Goal: Task Accomplishment & Management: Manage account settings

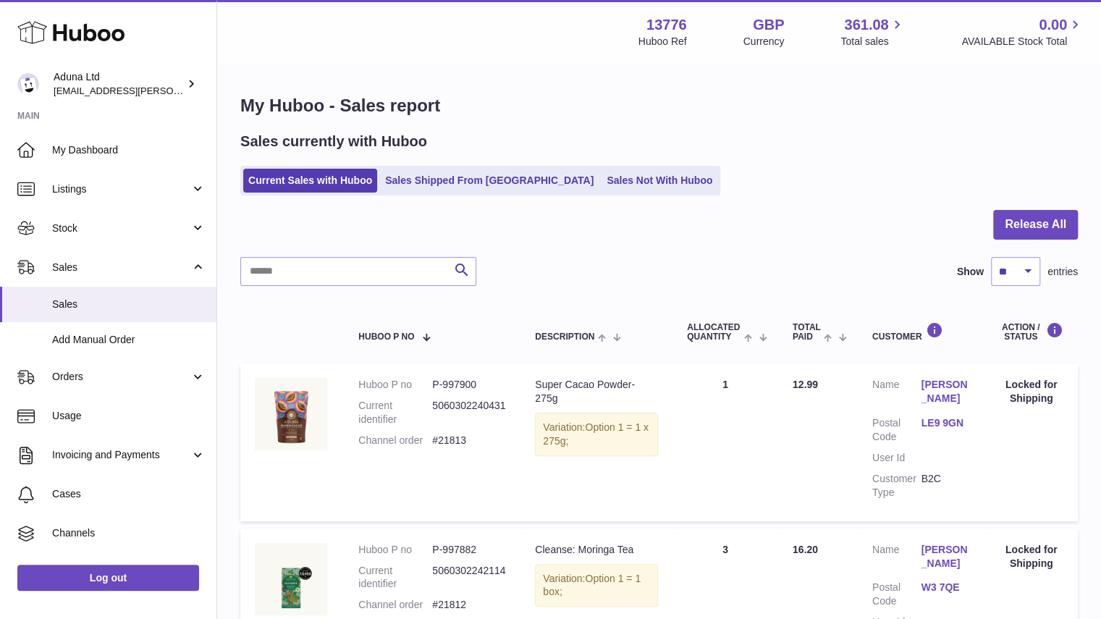
click at [581, 168] on ul "Current Sales with Huboo Sales Shipped From Huboo Sales Not With Huboo" at bounding box center [480, 181] width 480 height 30
click at [601, 175] on link "Sales Not With Huboo" at bounding box center [659, 181] width 116 height 24
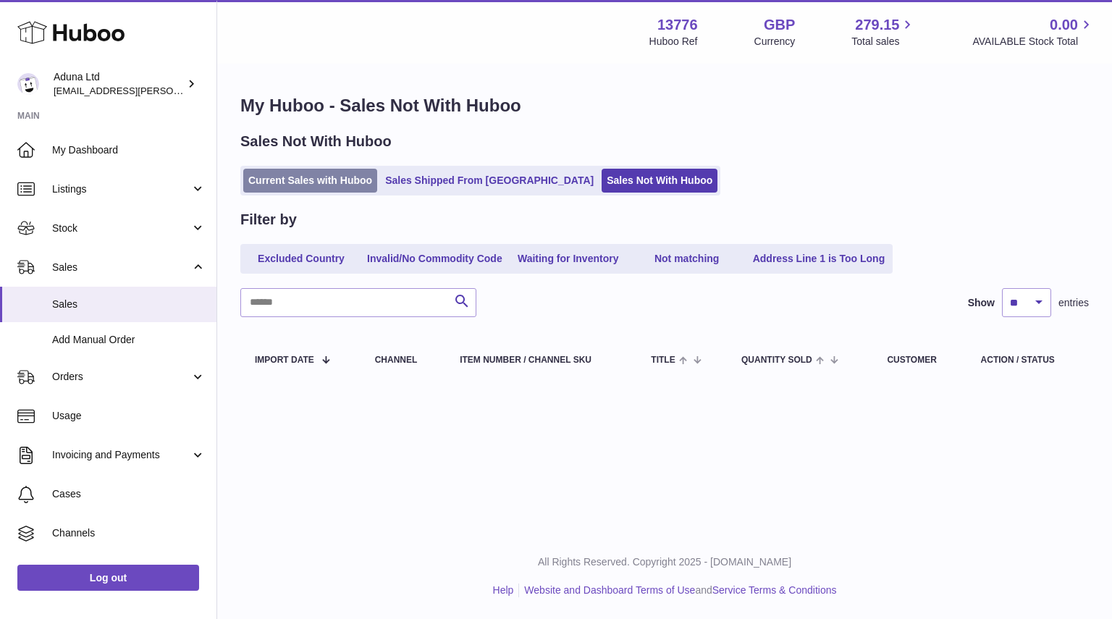
click at [342, 186] on link "Current Sales with Huboo" at bounding box center [310, 181] width 134 height 24
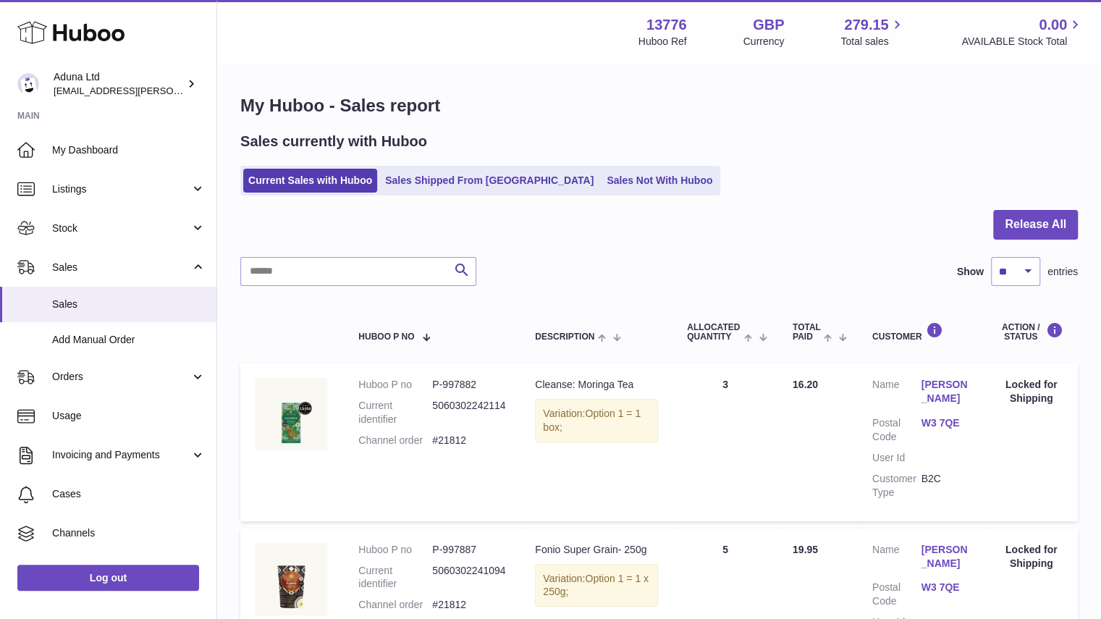
drag, startPoint x: 967, startPoint y: 66, endPoint x: 945, endPoint y: 162, distance: 98.7
click at [179, 383] on span "Orders" at bounding box center [121, 377] width 138 height 14
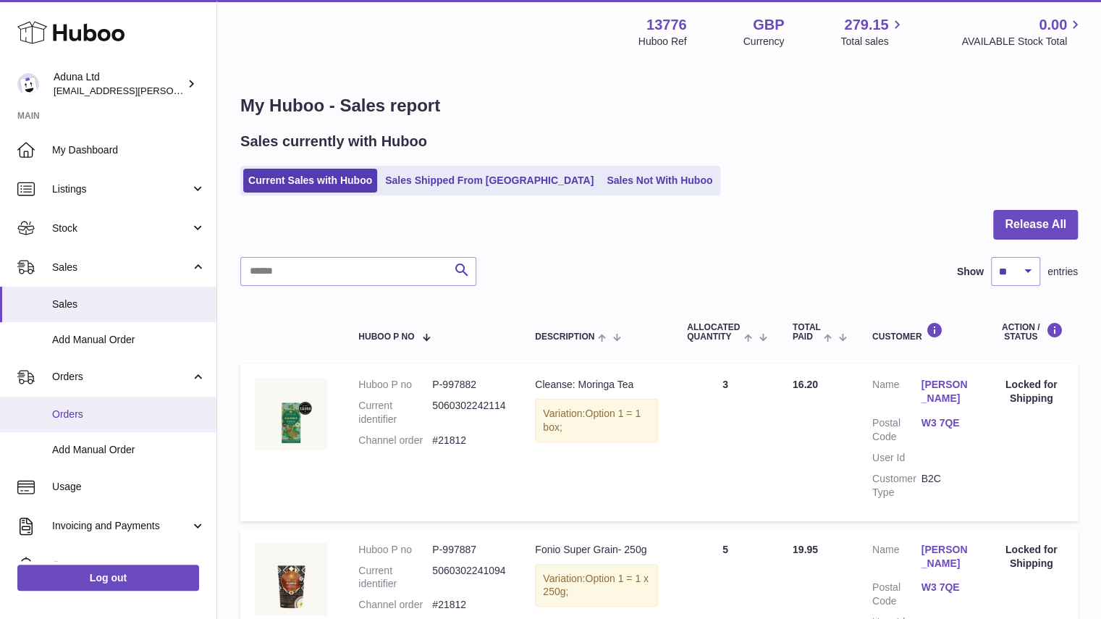
click at [138, 418] on span "Orders" at bounding box center [128, 414] width 153 height 14
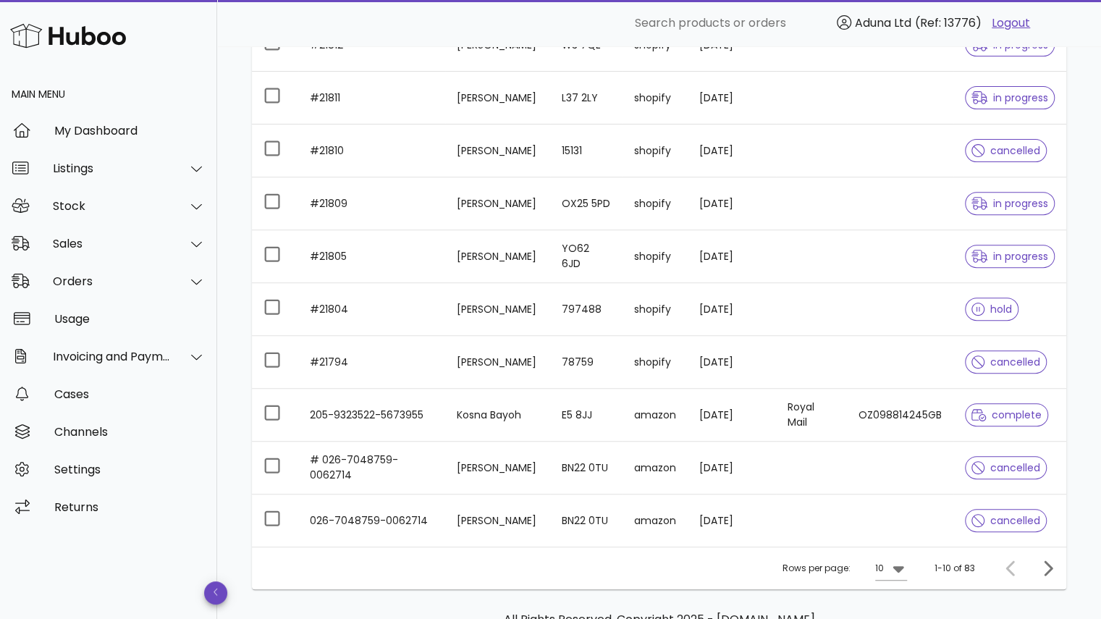
scroll to position [247, 0]
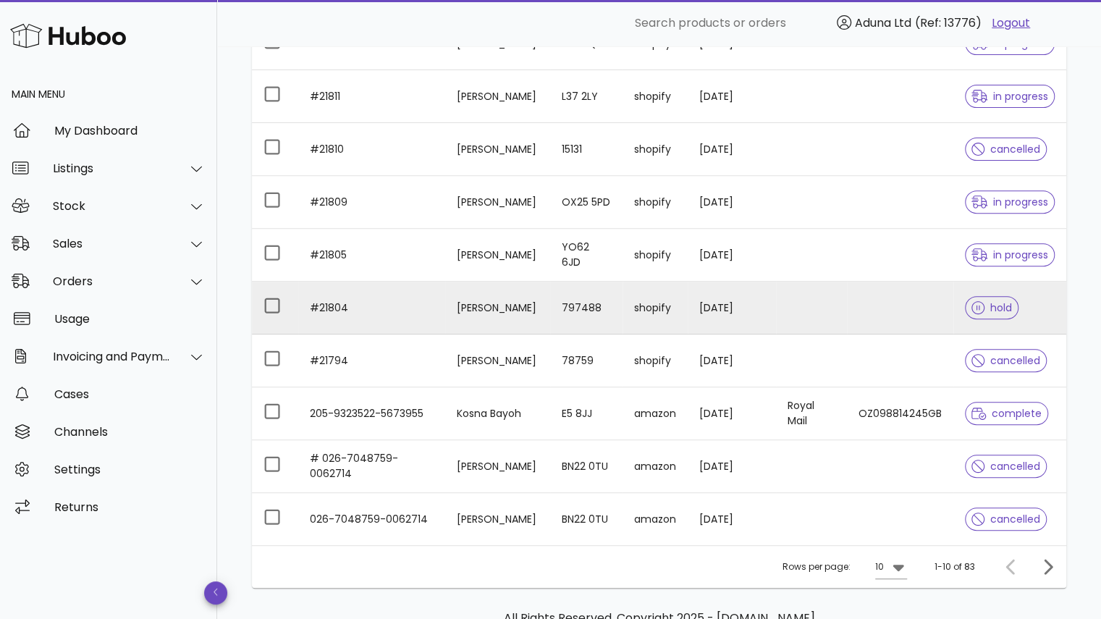
click at [784, 306] on td at bounding box center [811, 308] width 71 height 53
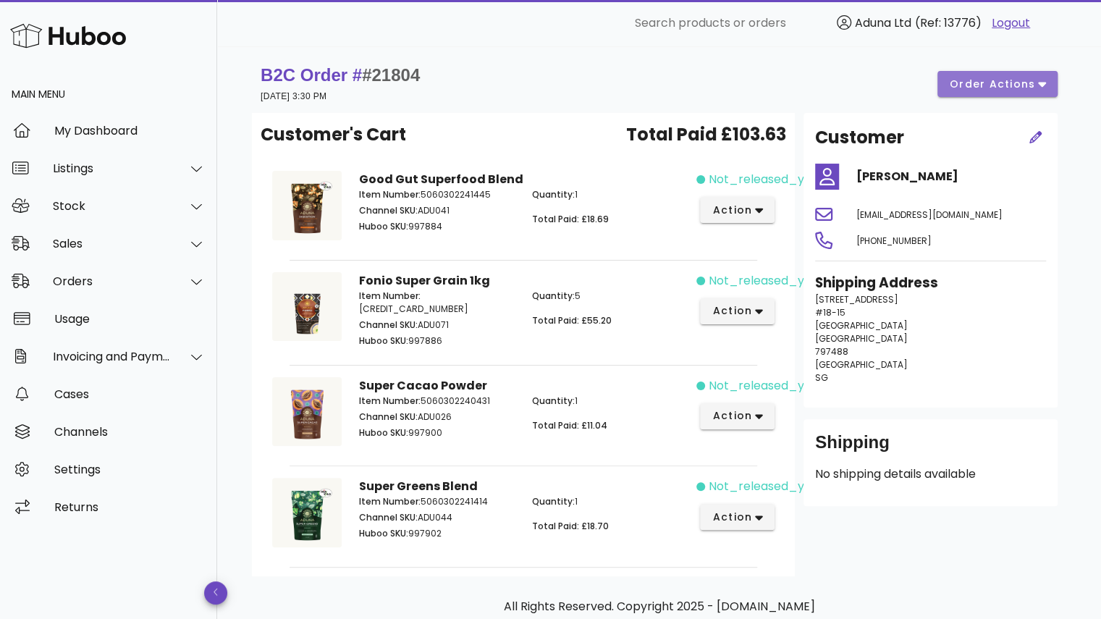
click at [983, 83] on span "order actions" at bounding box center [992, 84] width 87 height 15
click at [1013, 93] on div "Release" at bounding box center [1026, 95] width 45 height 14
